Goal: Task Accomplishment & Management: Manage account settings

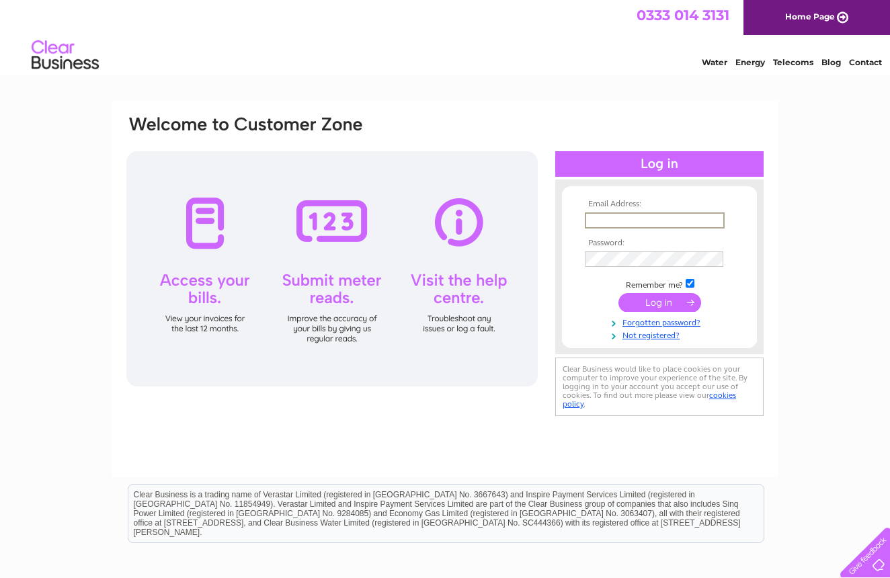
click at [605, 218] on input "text" at bounding box center [655, 221] width 140 height 16
type input "lessisally@gmail.com"
click at [660, 301] on input "submit" at bounding box center [660, 302] width 83 height 19
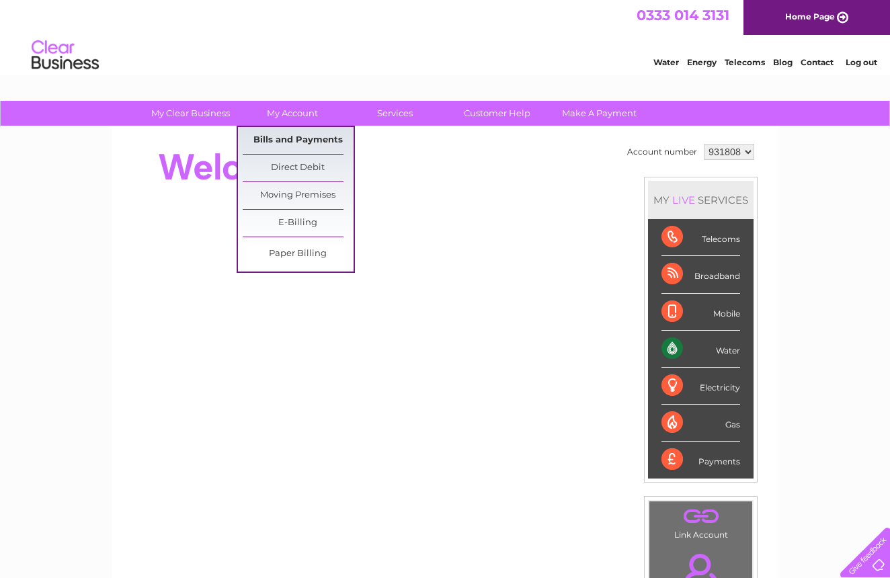
click at [293, 139] on link "Bills and Payments" at bounding box center [298, 140] width 111 height 27
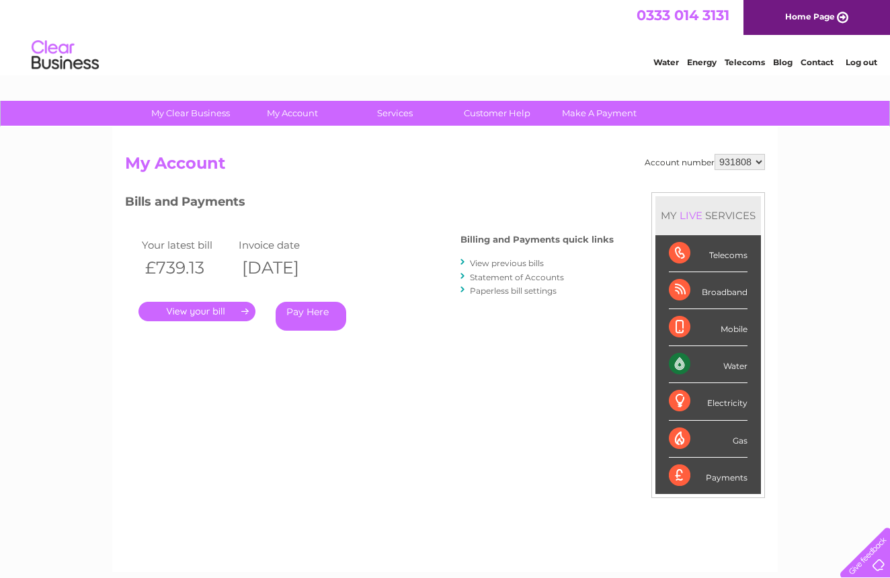
click at [207, 309] on link "." at bounding box center [197, 312] width 117 height 20
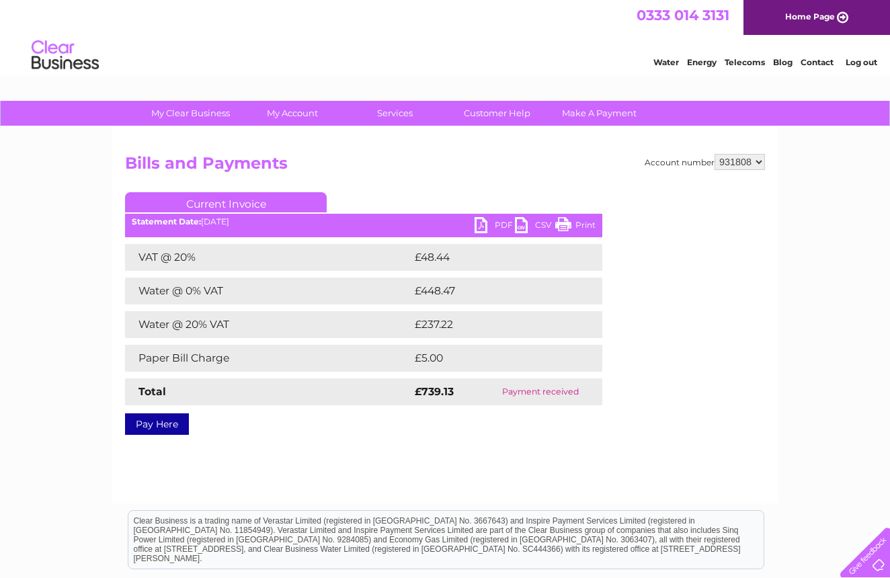
click at [479, 218] on link "PDF" at bounding box center [495, 227] width 40 height 20
click at [861, 62] on link "Log out" at bounding box center [862, 62] width 32 height 10
